Goal: Task Accomplishment & Management: Manage account settings

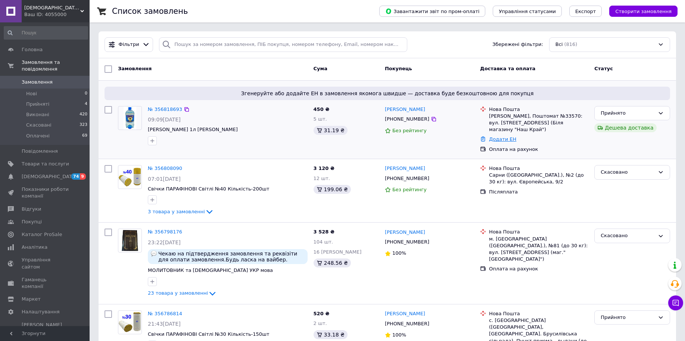
click at [503, 136] on link "Додати ЕН" at bounding box center [502, 139] width 27 height 6
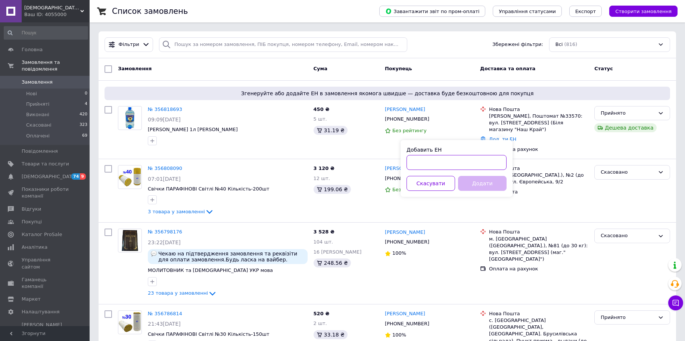
click at [476, 161] on input "Добавить ЕН" at bounding box center [456, 162] width 100 height 15
type input "59001432961239"
click at [478, 182] on button "Додати" at bounding box center [482, 183] width 48 height 15
click at [483, 184] on button "Додати" at bounding box center [482, 183] width 48 height 15
click at [399, 112] on link "[PERSON_NAME]" at bounding box center [405, 109] width 40 height 7
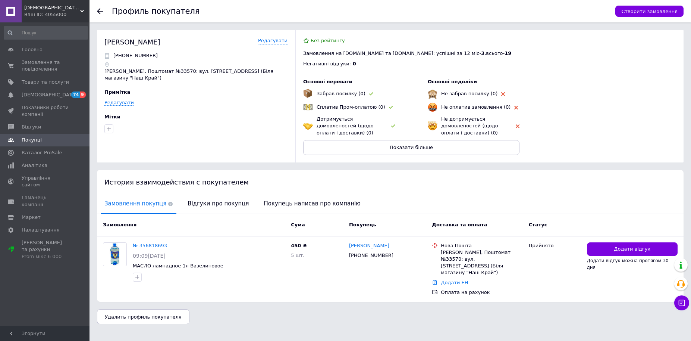
click at [104, 11] on div at bounding box center [104, 11] width 15 height 22
click at [100, 9] on icon at bounding box center [100, 11] width 6 height 6
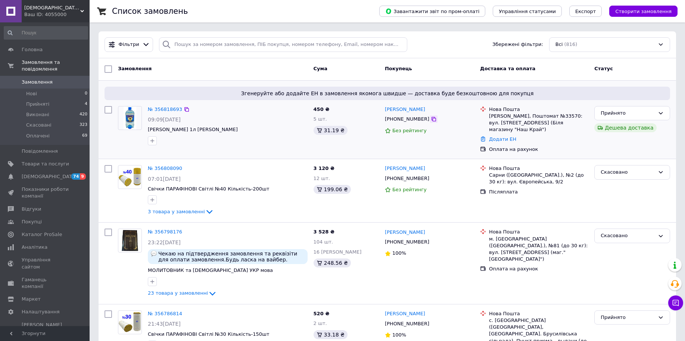
click at [431, 120] on icon at bounding box center [433, 119] width 4 height 4
click at [406, 122] on div "[PHONE_NUMBER]" at bounding box center [406, 119] width 47 height 10
click at [168, 107] on link "№ 356818693" at bounding box center [165, 109] width 34 height 6
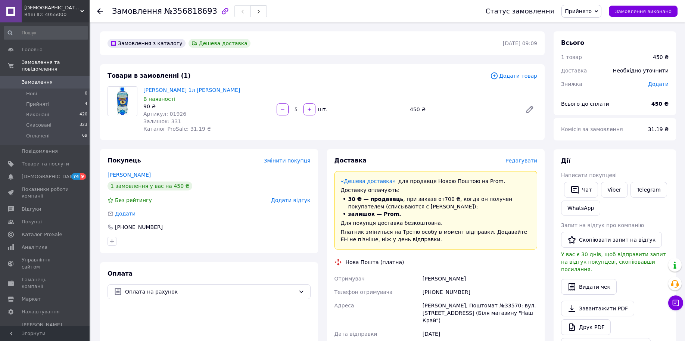
scroll to position [195, 0]
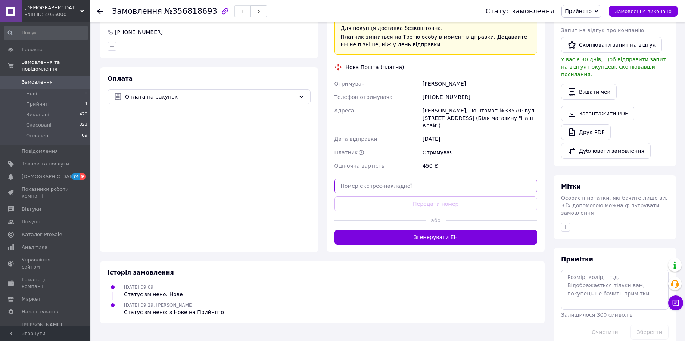
click at [403, 178] on input "text" at bounding box center [435, 185] width 203 height 15
click at [429, 197] on div "Доставка Редагувати «Дешева доставка»   для продавця [GEOGRAPHIC_DATA] на Prom.…" at bounding box center [435, 103] width 203 height 283
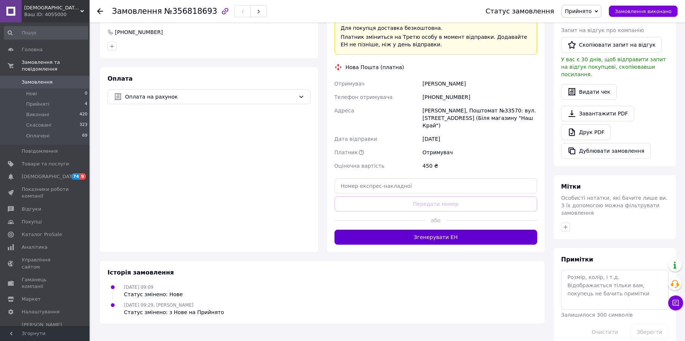
click at [435, 232] on button "Згенерувати ЕН" at bounding box center [435, 236] width 203 height 15
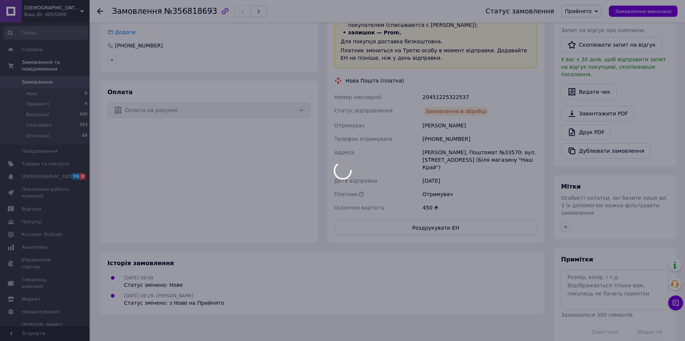
scroll to position [192, 0]
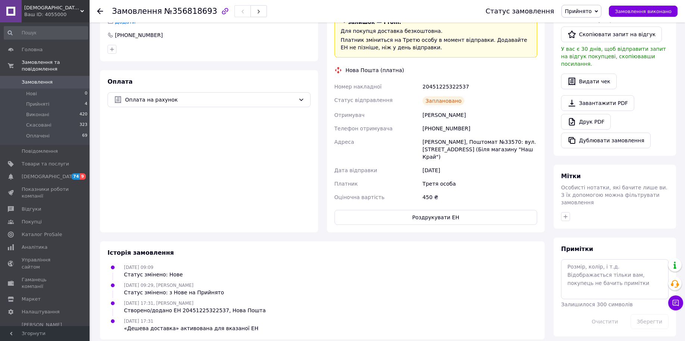
click at [439, 131] on div "[PHONE_NUMBER]" at bounding box center [480, 128] width 118 height 13
click at [435, 211] on button "Роздрукувати ЕН" at bounding box center [435, 217] width 203 height 15
click at [445, 98] on div "Заплановано" at bounding box center [443, 100] width 42 height 9
click at [442, 102] on div "Заплановано" at bounding box center [443, 100] width 42 height 9
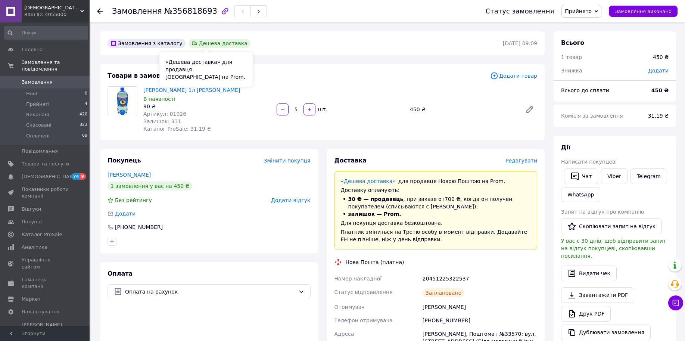
click at [209, 44] on div "Дешева доставка" at bounding box center [219, 43] width 62 height 9
click at [626, 12] on span "Замовлення виконано" at bounding box center [642, 12] width 57 height 6
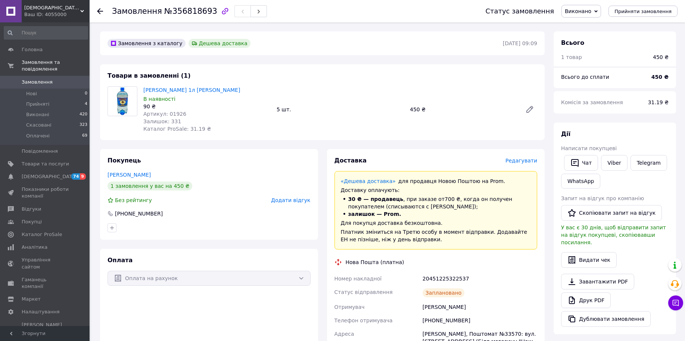
scroll to position [210, 0]
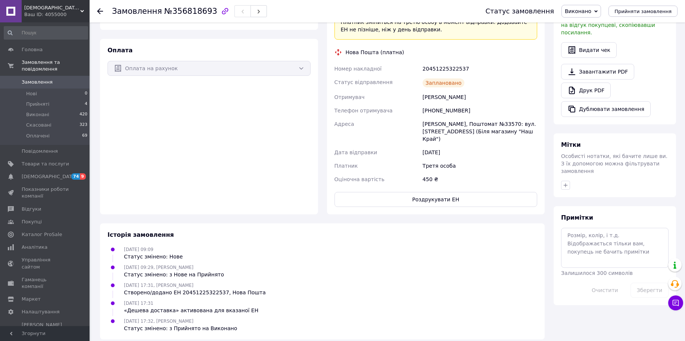
click at [200, 306] on div "«Дешева доставка» активована для вказаної ЕН" at bounding box center [191, 309] width 134 height 7
